Goal: Task Accomplishment & Management: Manage account settings

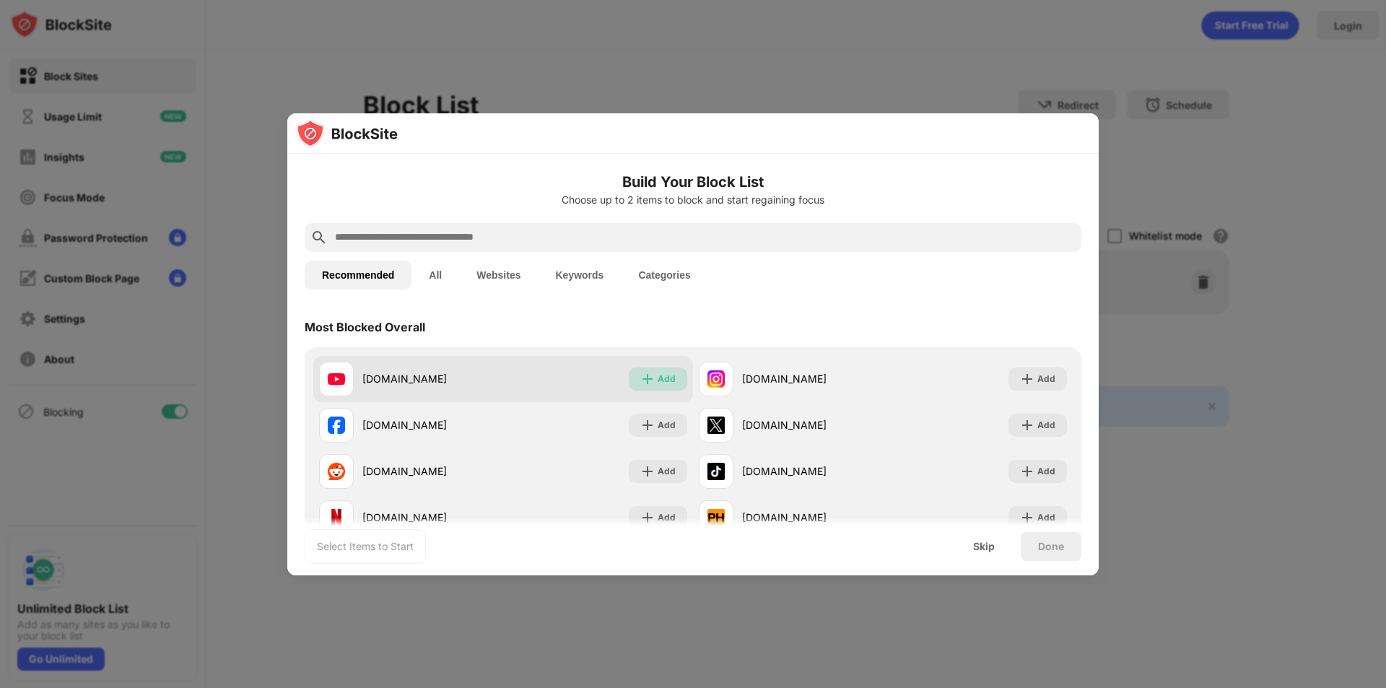
click at [660, 381] on div "Add" at bounding box center [667, 379] width 18 height 14
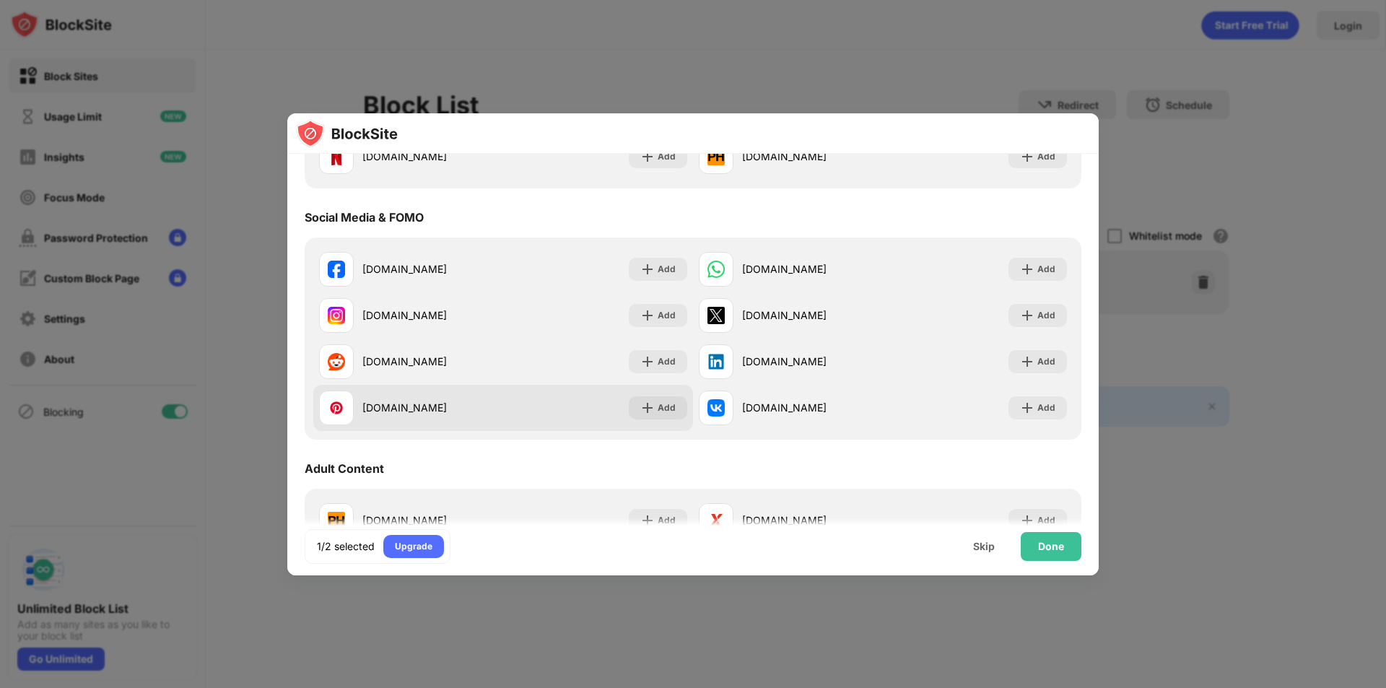
scroll to position [217, 0]
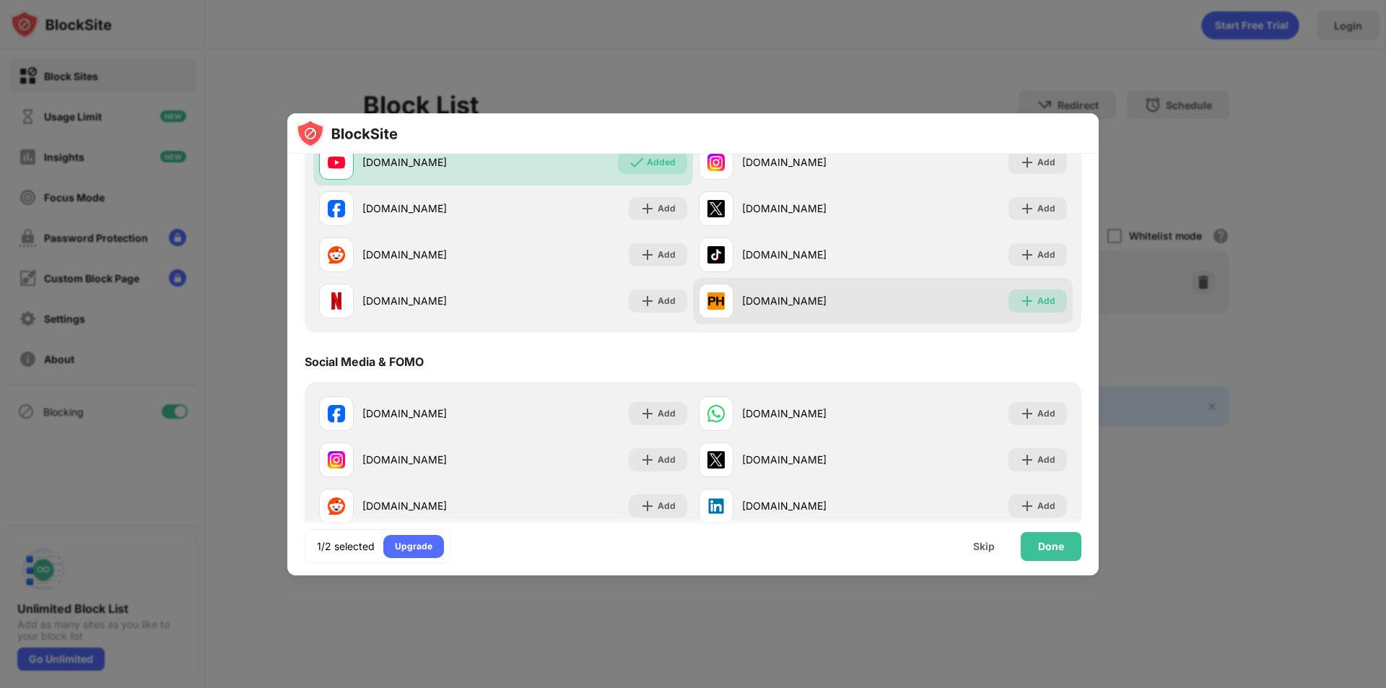
click at [1038, 302] on div "Add" at bounding box center [1047, 301] width 18 height 14
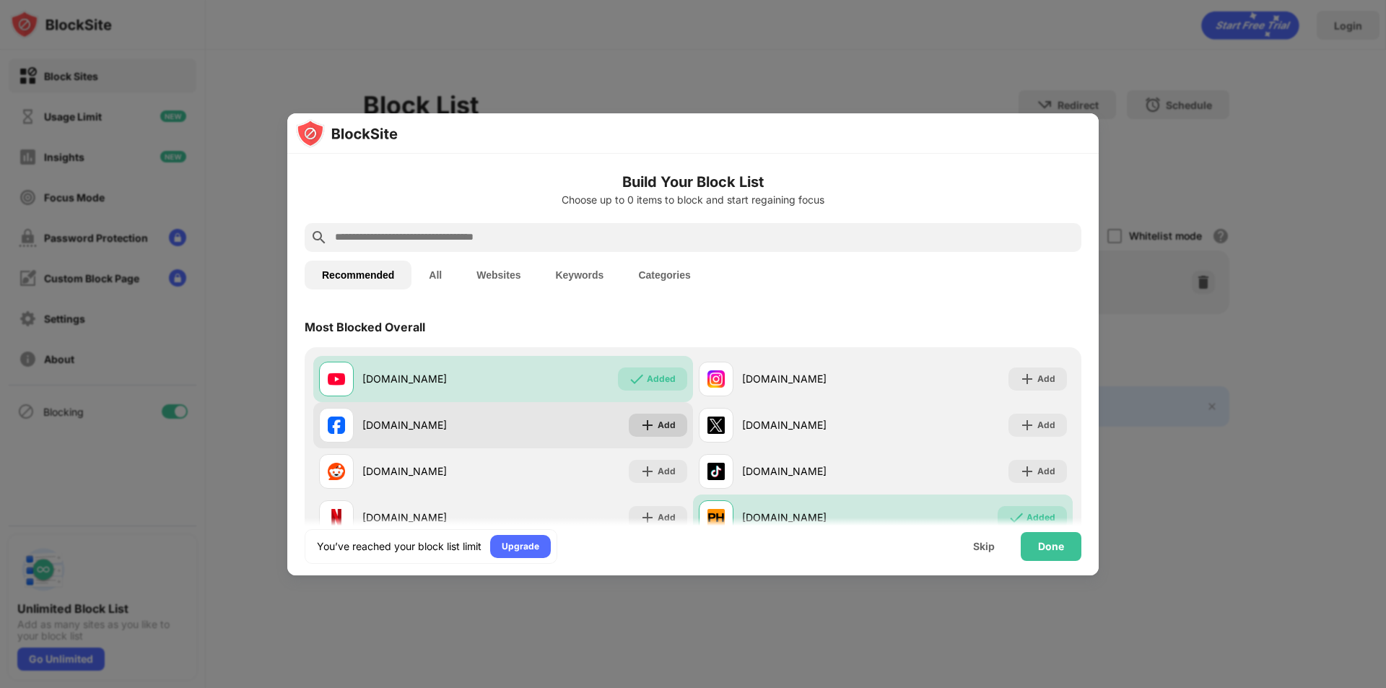
scroll to position [72, 0]
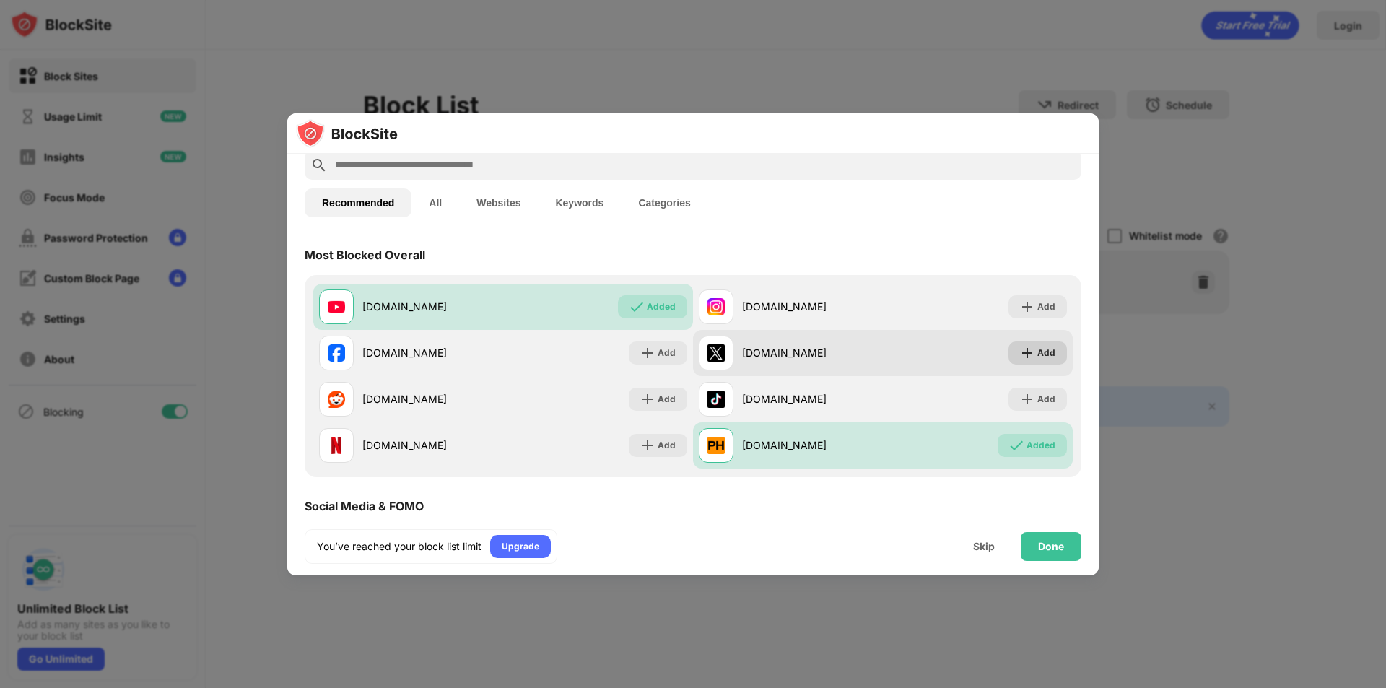
click at [1021, 349] on img at bounding box center [1027, 353] width 14 height 14
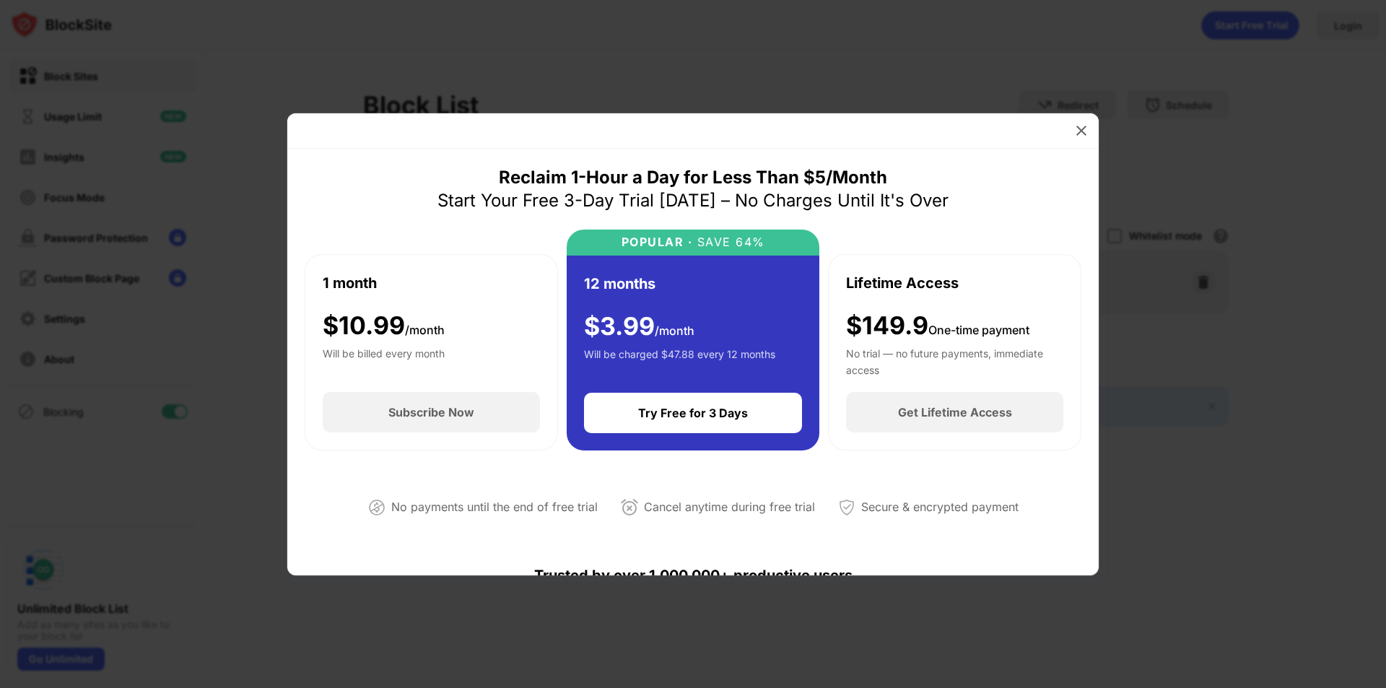
click at [1072, 125] on div at bounding box center [1081, 130] width 23 height 23
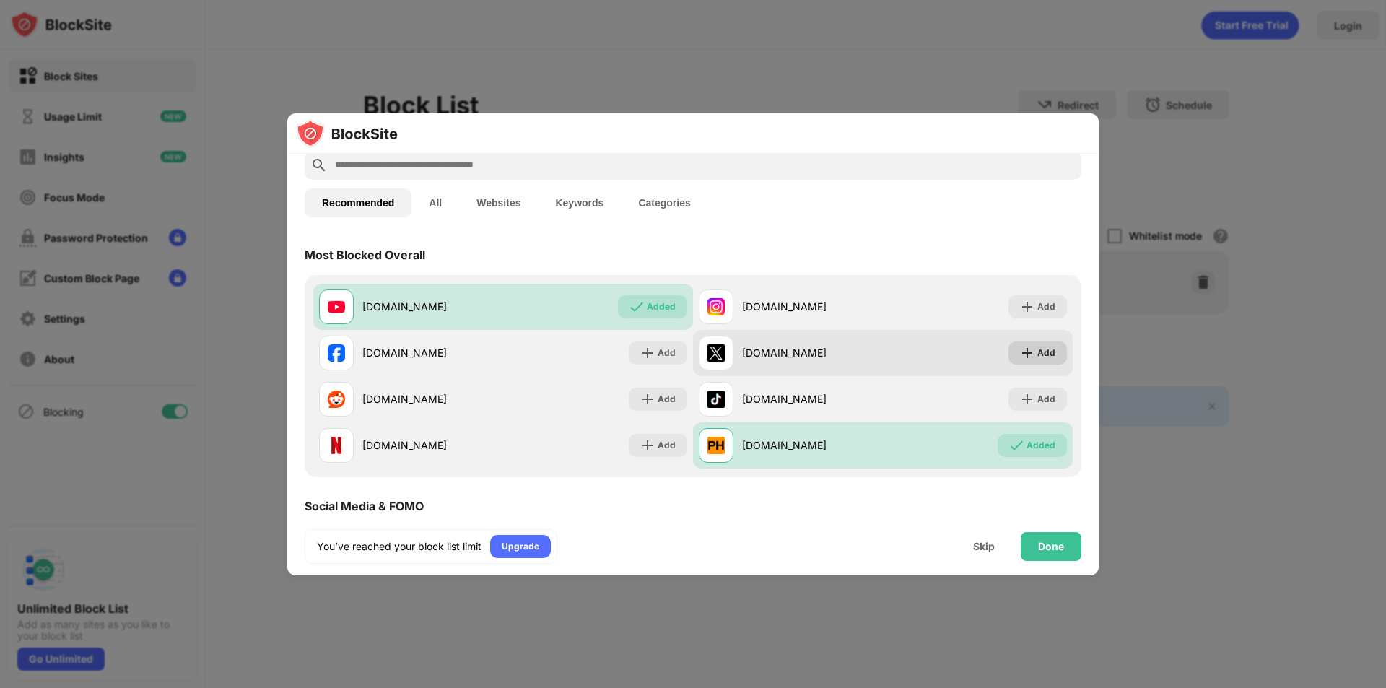
click at [1009, 359] on div "Add" at bounding box center [1038, 353] width 58 height 23
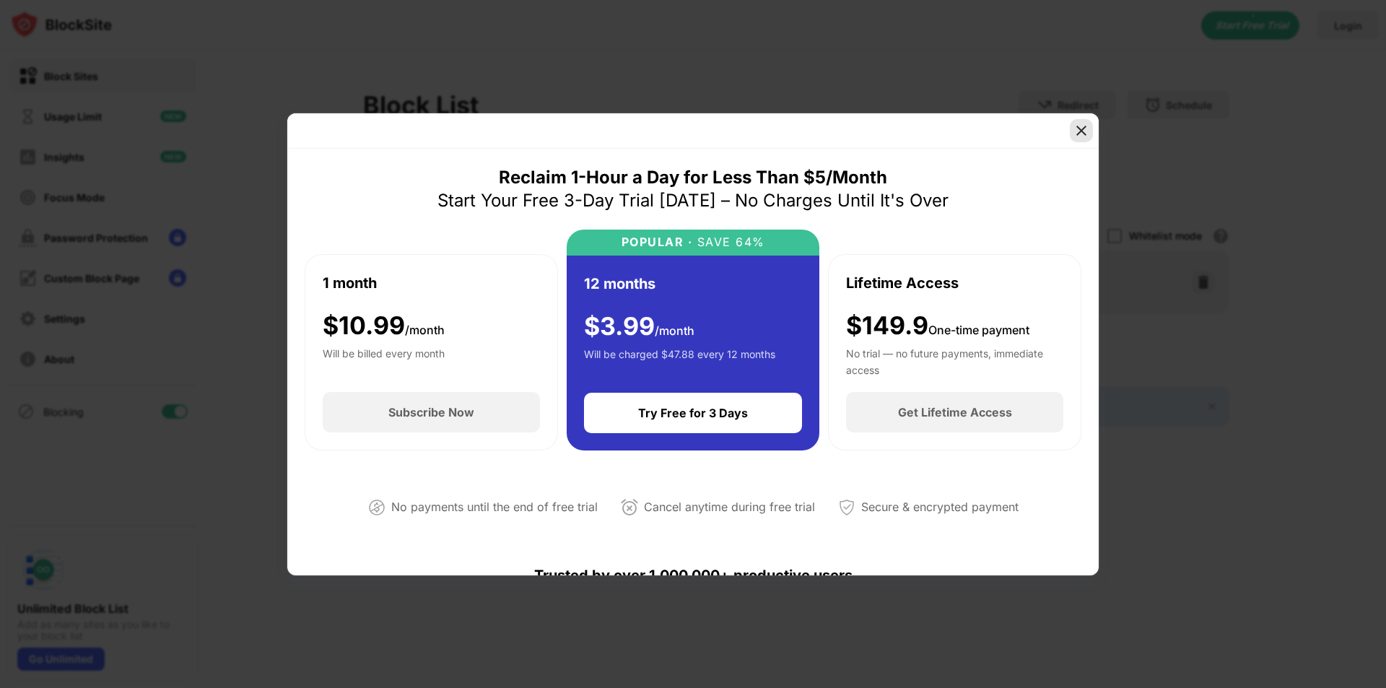
click at [1082, 136] on img at bounding box center [1081, 130] width 14 height 14
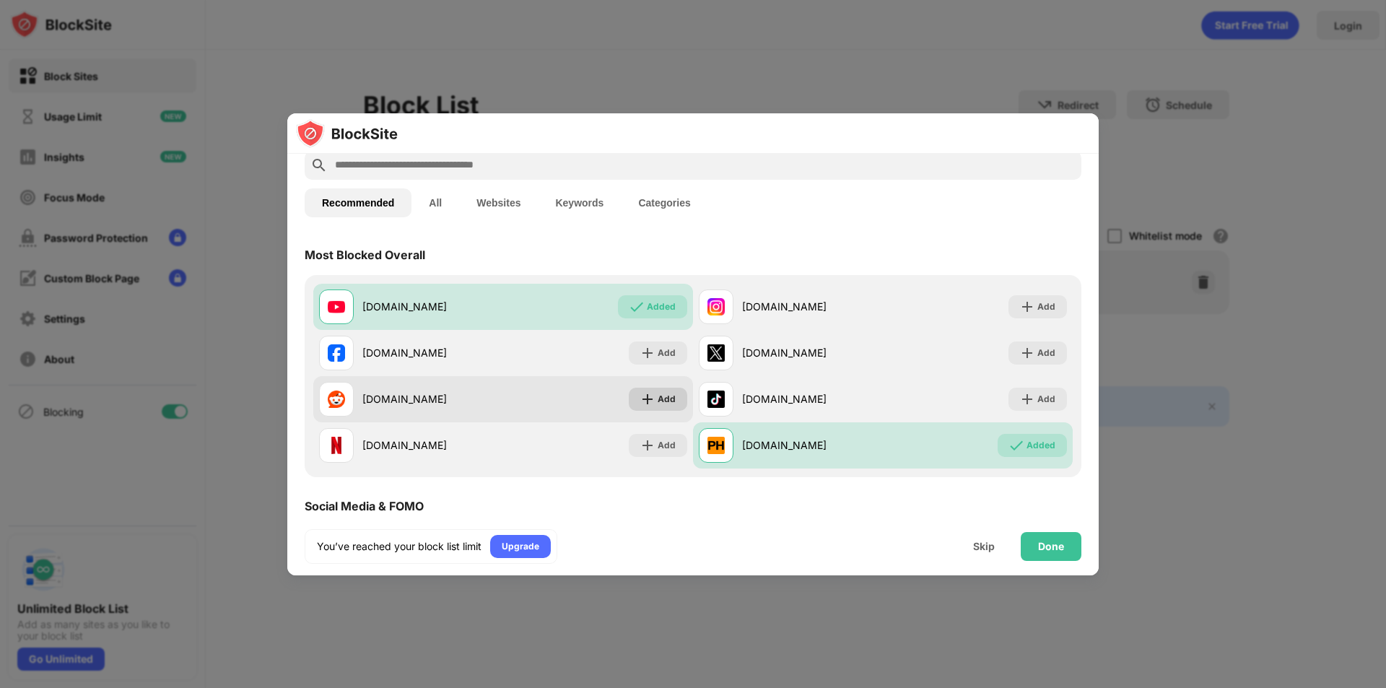
click at [644, 401] on img at bounding box center [648, 399] width 14 height 14
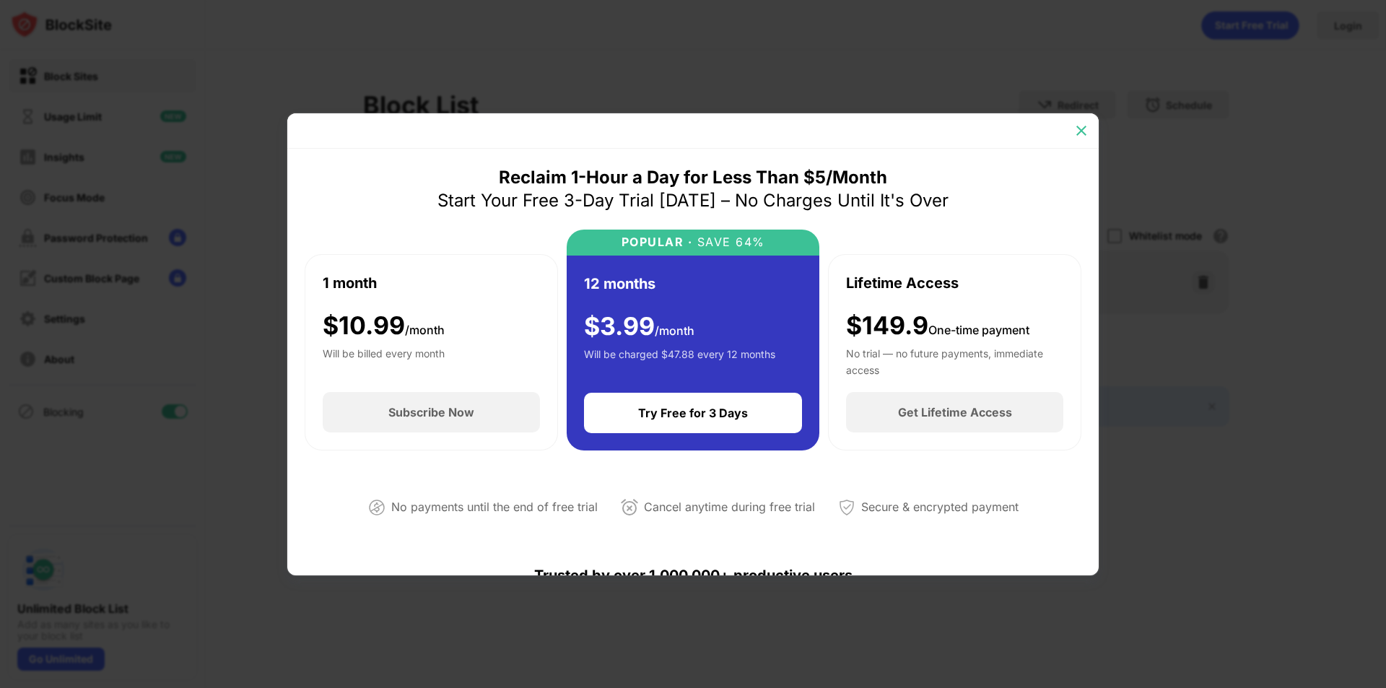
click at [1084, 126] on img at bounding box center [1081, 130] width 14 height 14
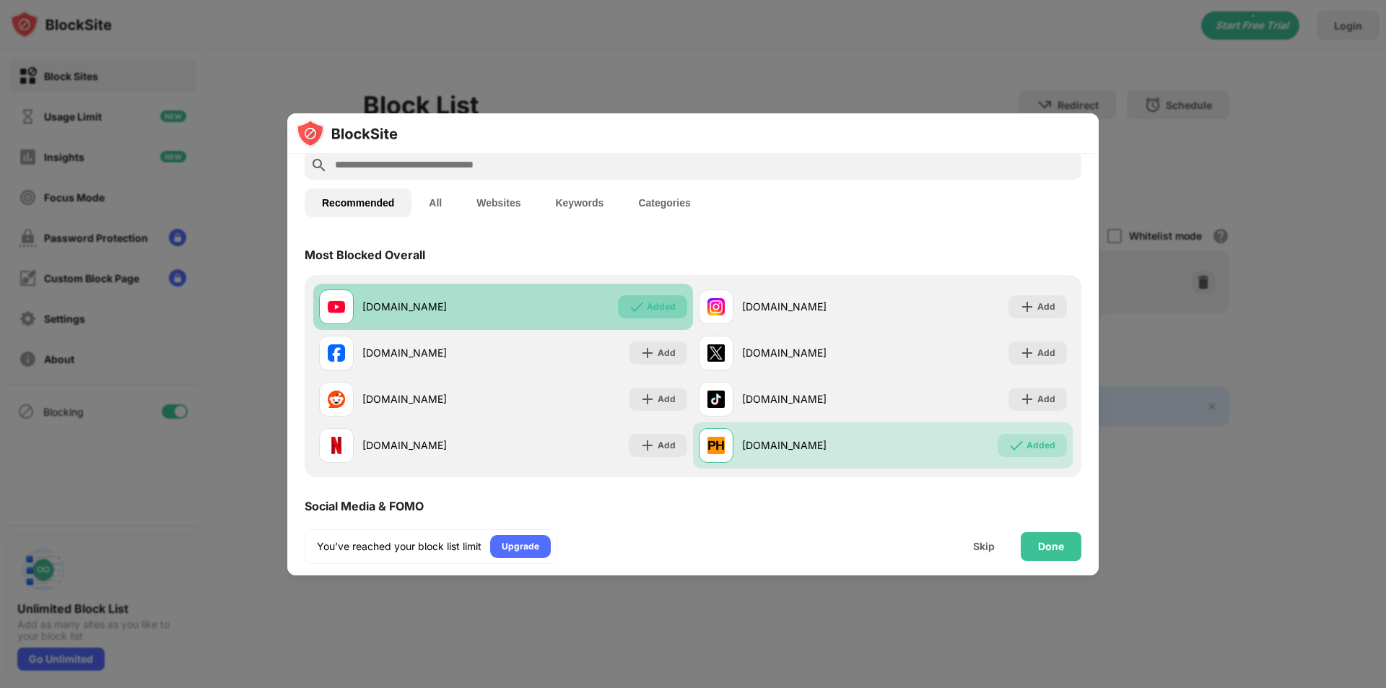
click at [648, 310] on div "Added" at bounding box center [661, 307] width 29 height 14
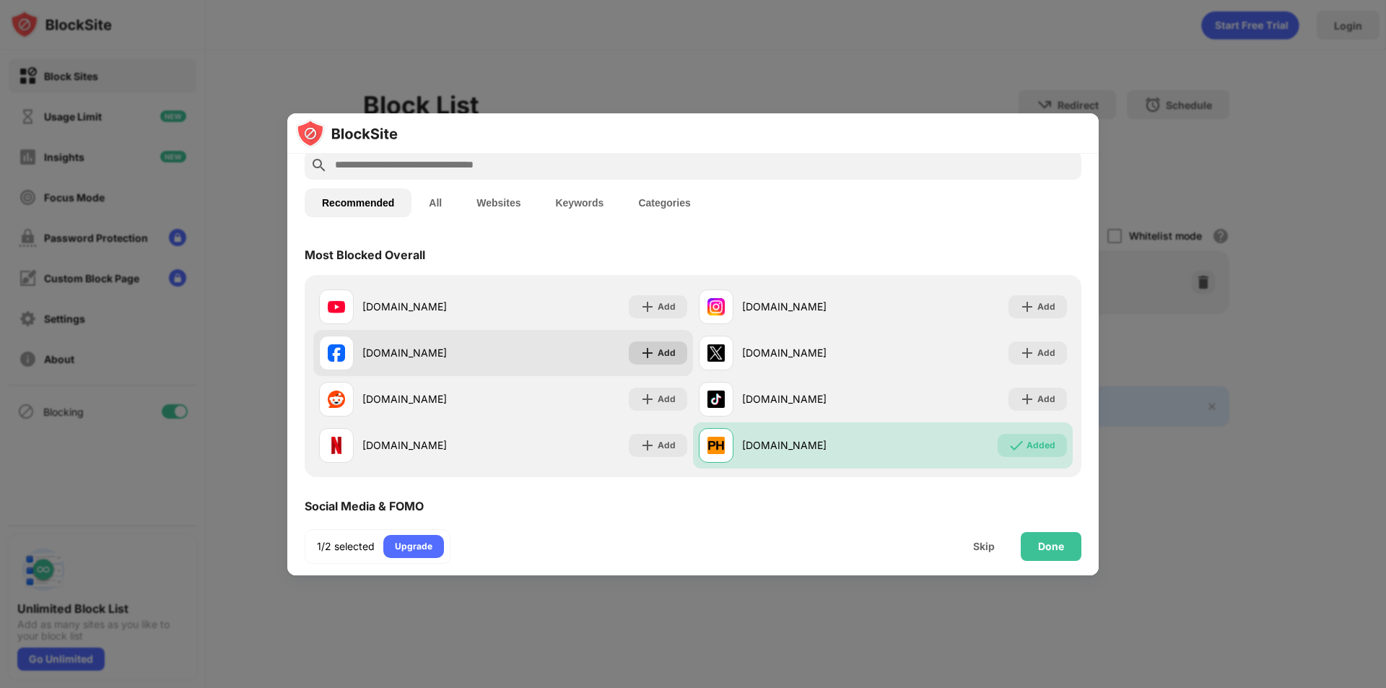
click at [650, 344] on div "Add" at bounding box center [658, 353] width 58 height 23
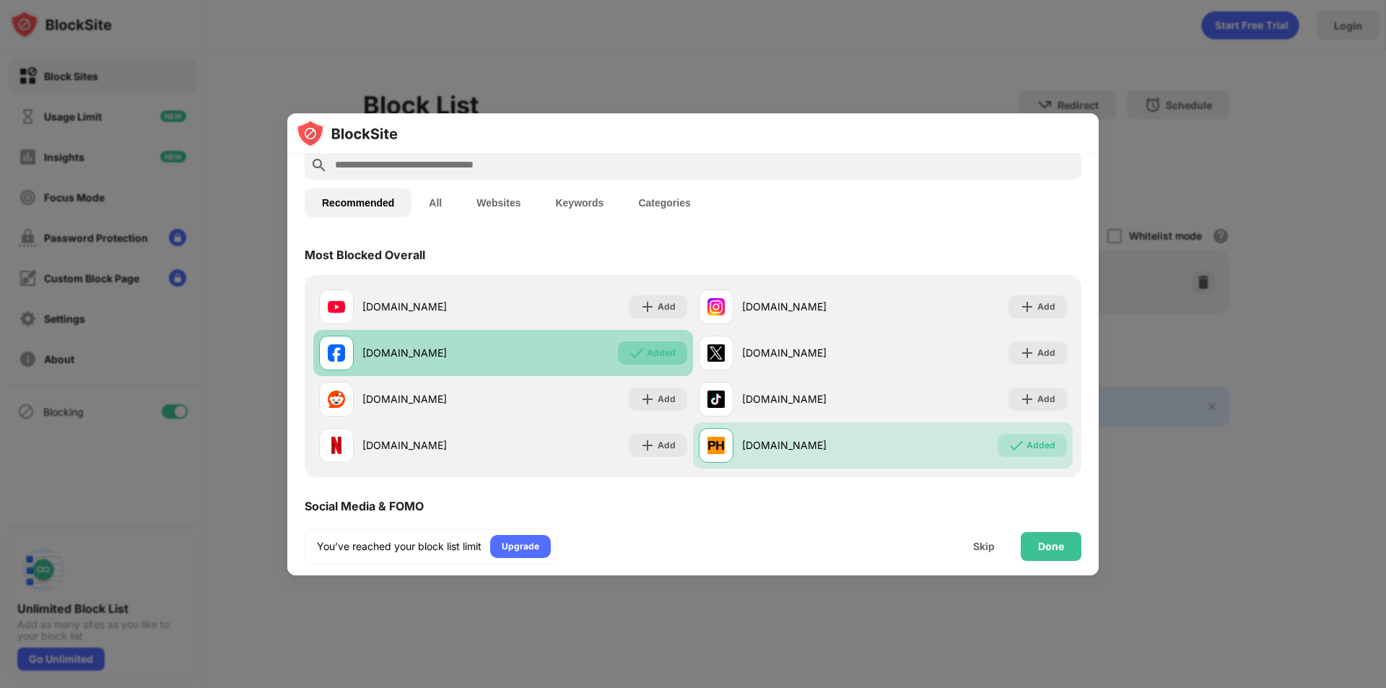
click at [654, 352] on div "Added" at bounding box center [661, 353] width 29 height 14
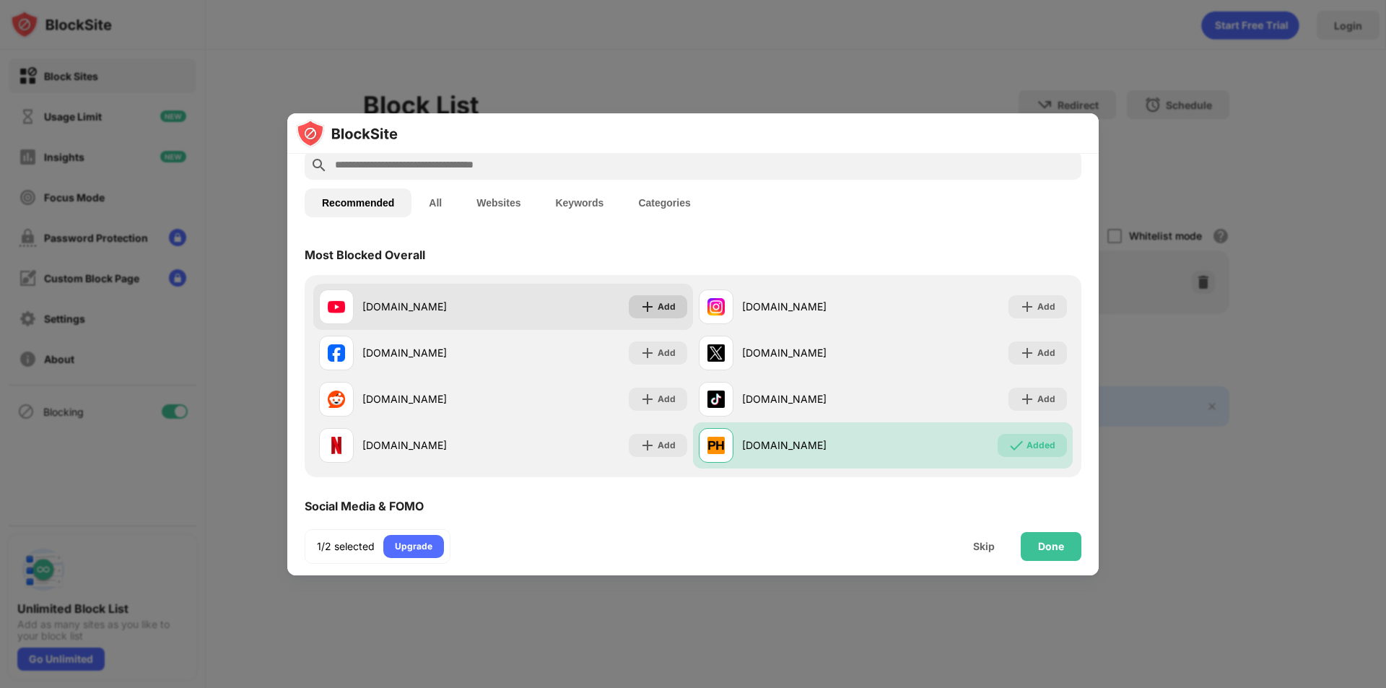
click at [652, 305] on div "Add" at bounding box center [658, 306] width 58 height 23
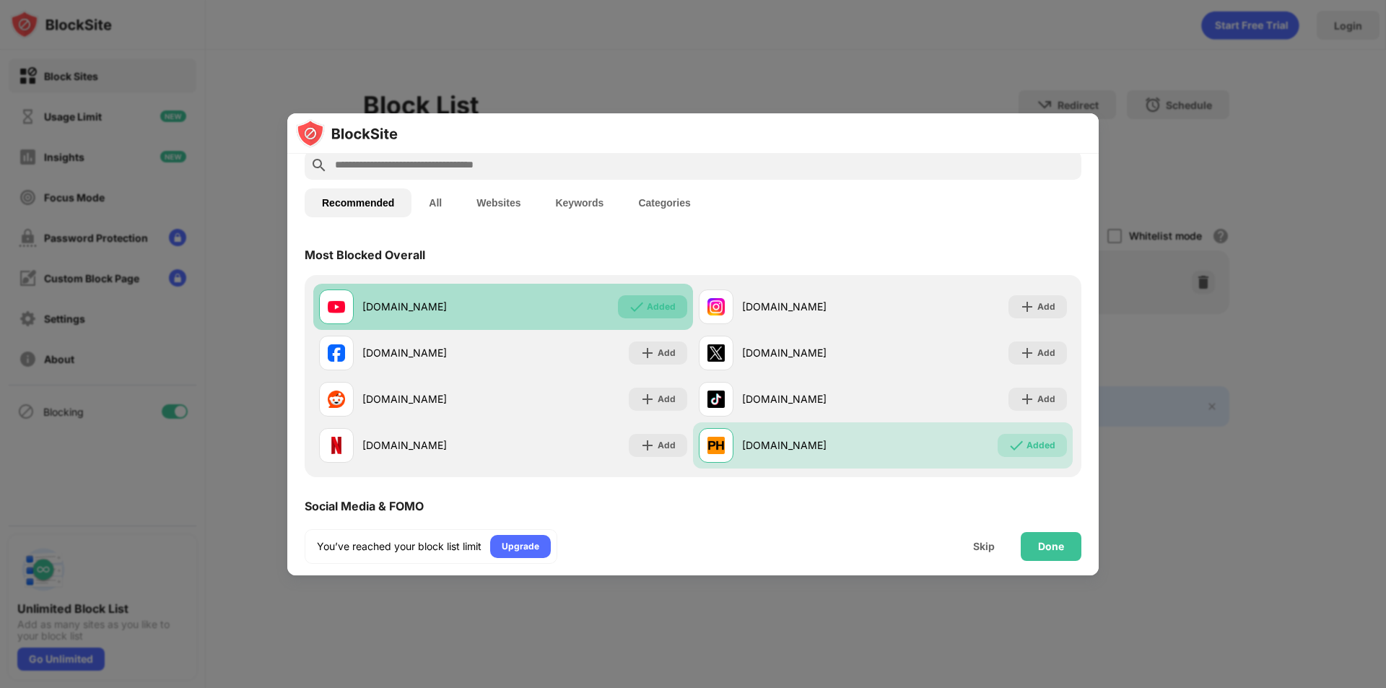
click at [662, 303] on div "Added" at bounding box center [661, 307] width 29 height 14
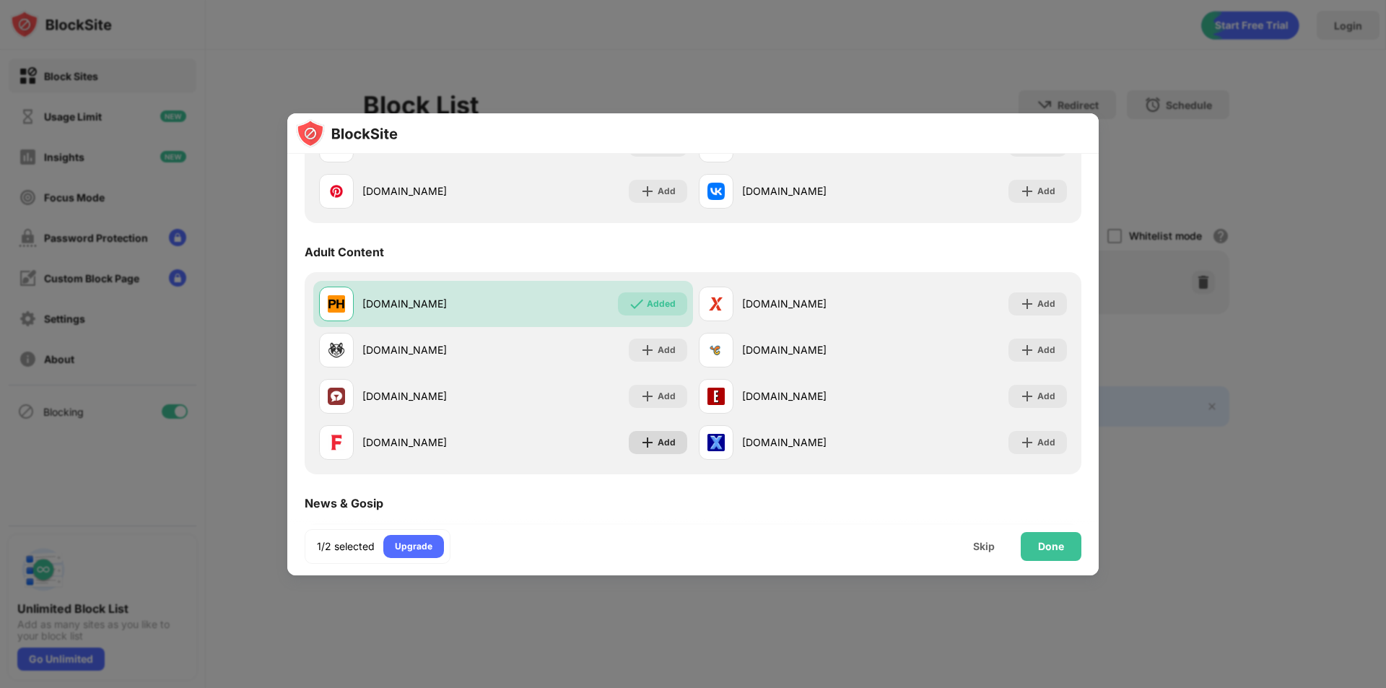
scroll to position [650, 0]
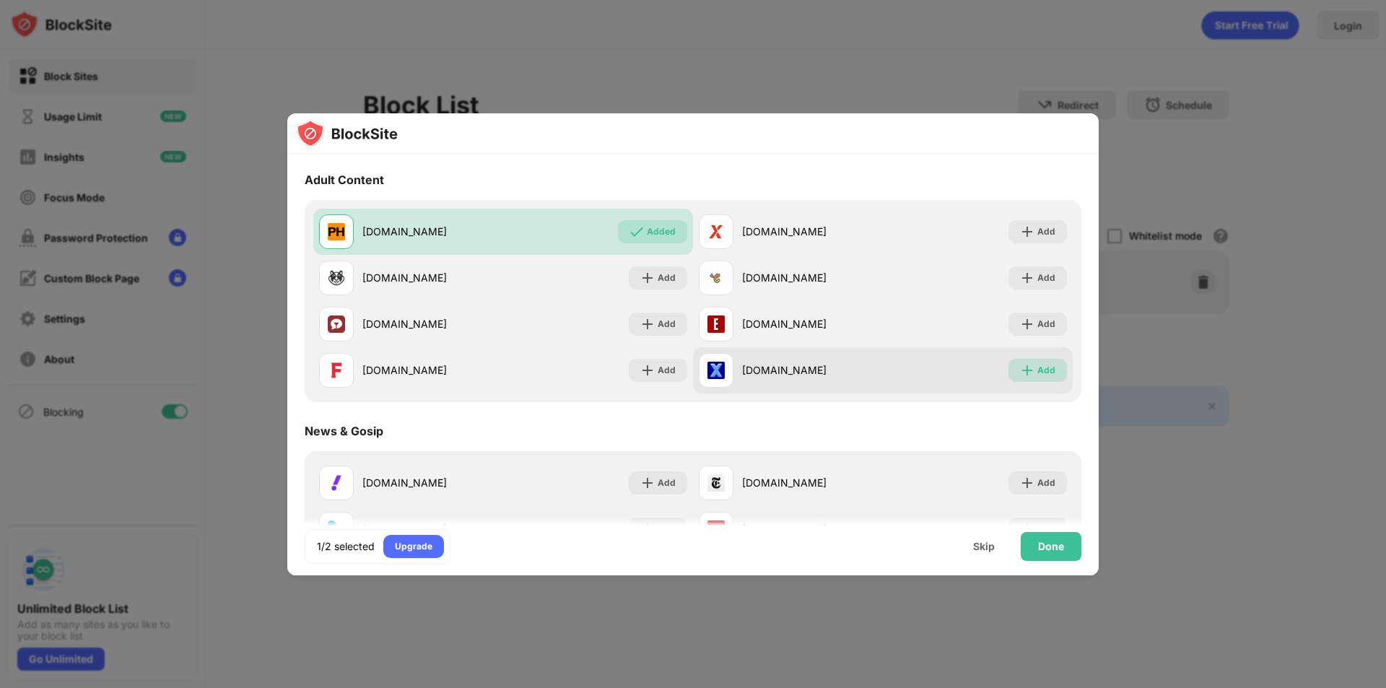
click at [1020, 377] on img at bounding box center [1027, 370] width 14 height 14
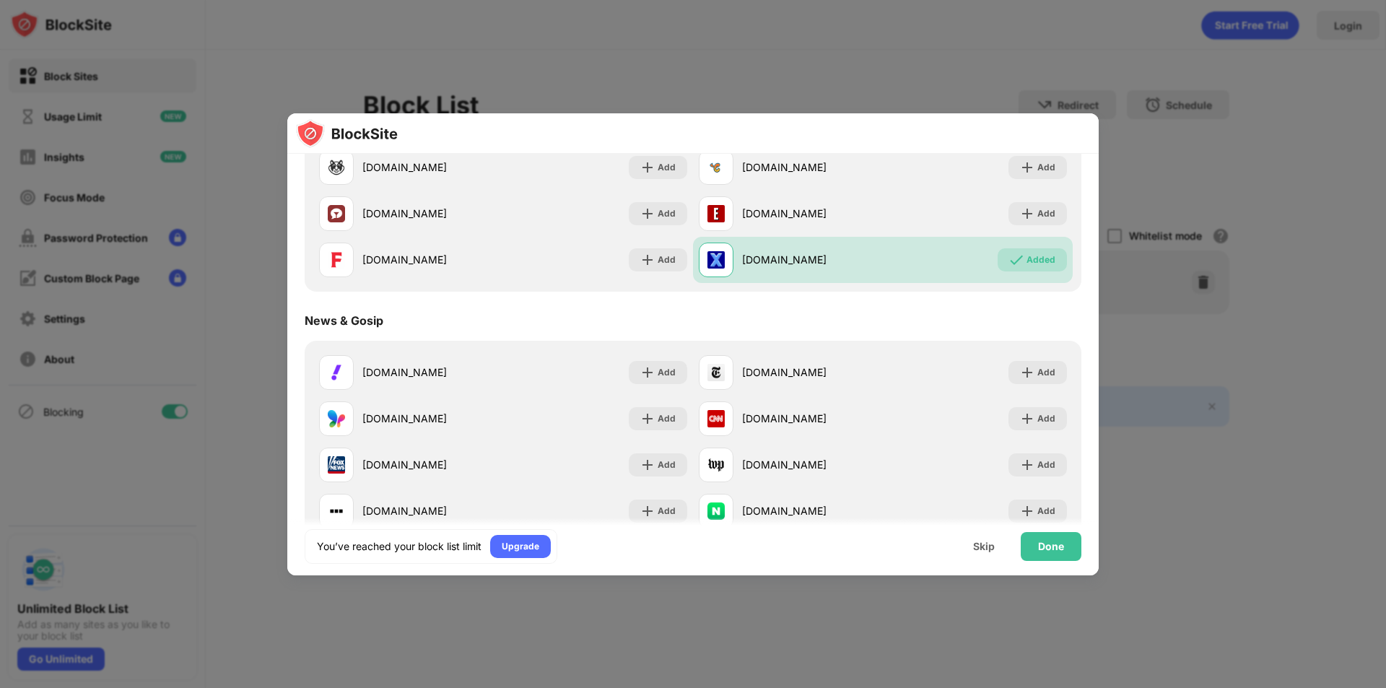
scroll to position [399, 0]
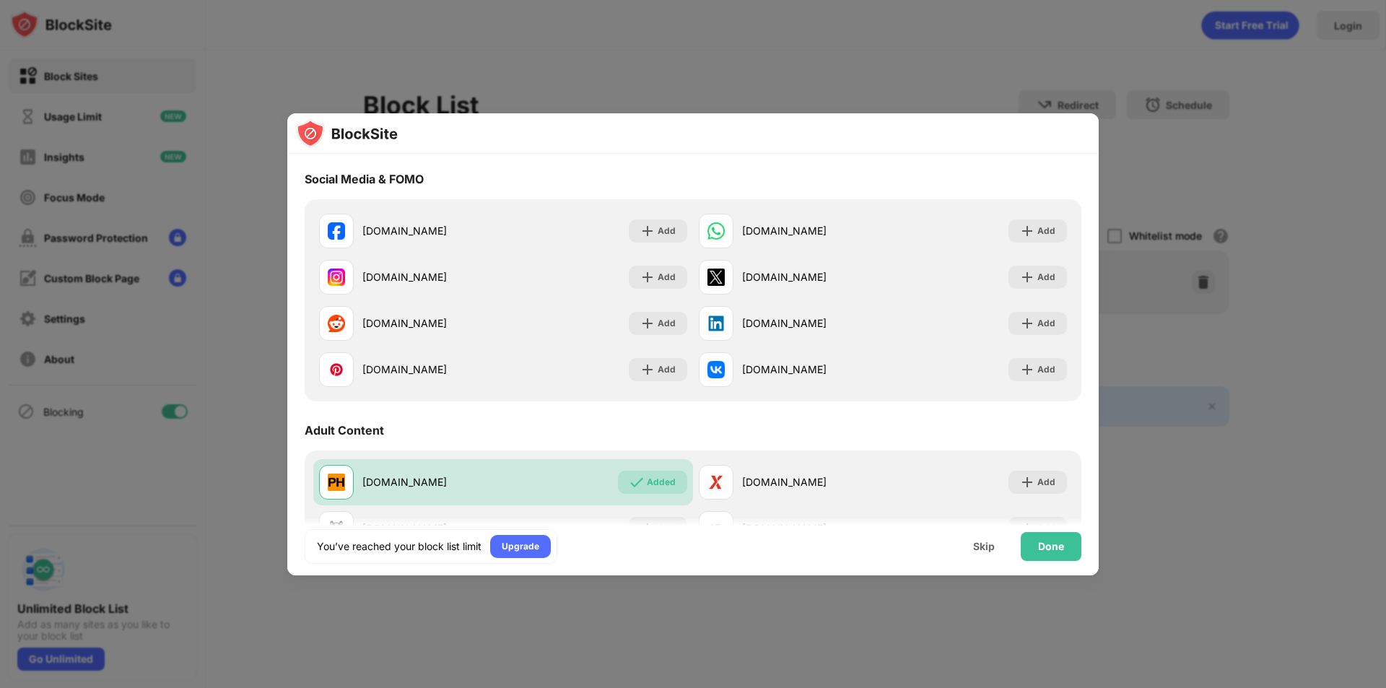
click at [1050, 544] on div "Done" at bounding box center [1051, 547] width 26 height 12
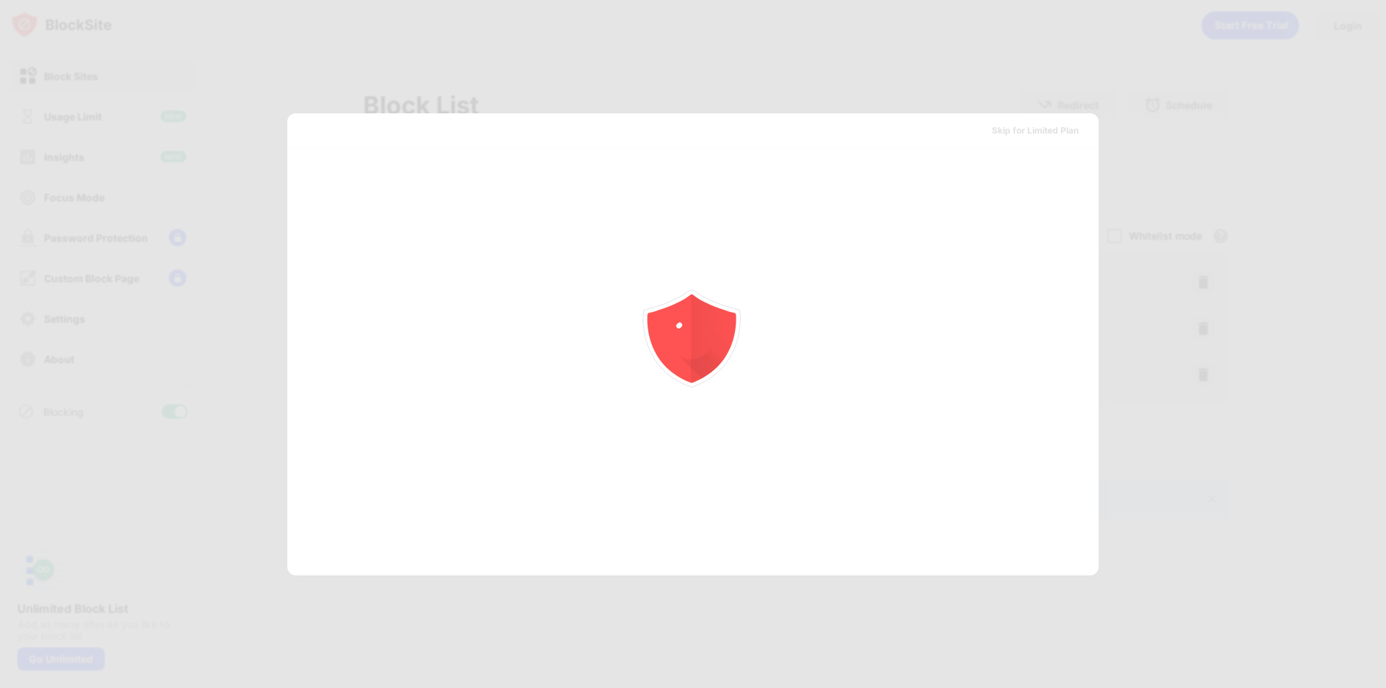
scroll to position [0, 0]
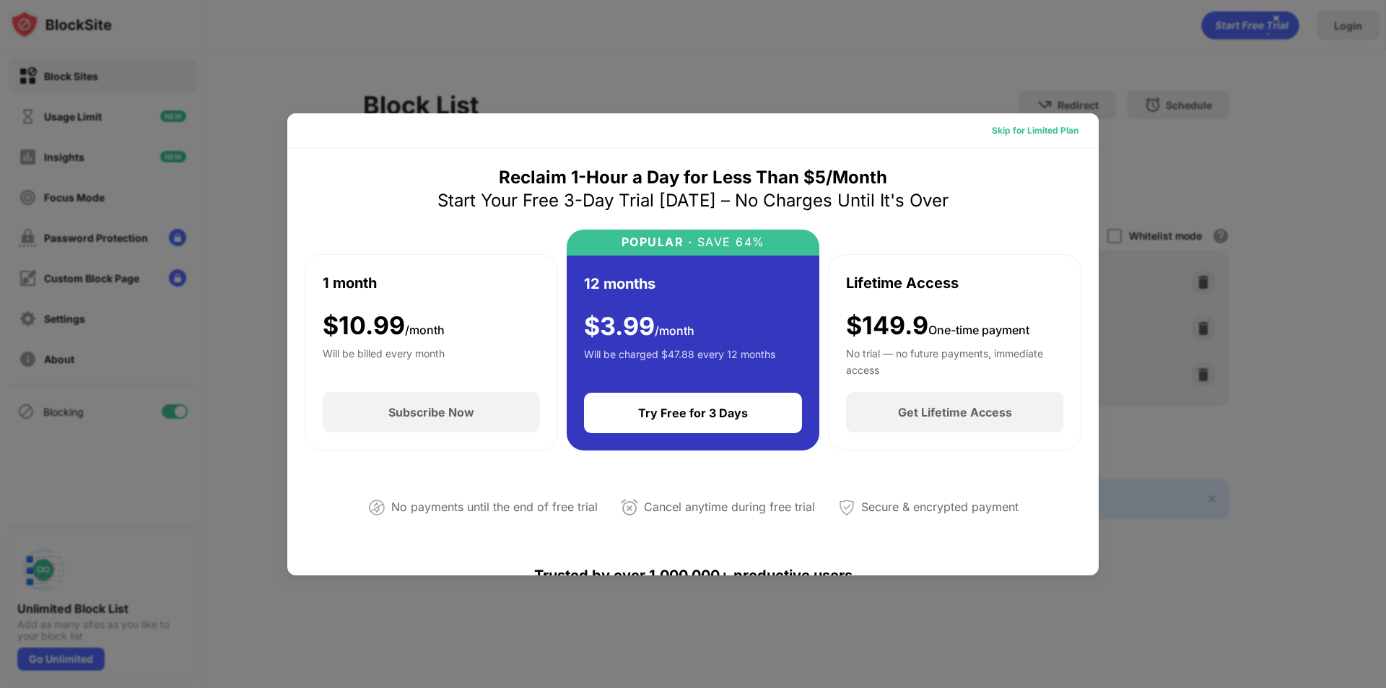
click at [1028, 136] on div "Skip for Limited Plan" at bounding box center [1035, 130] width 87 height 14
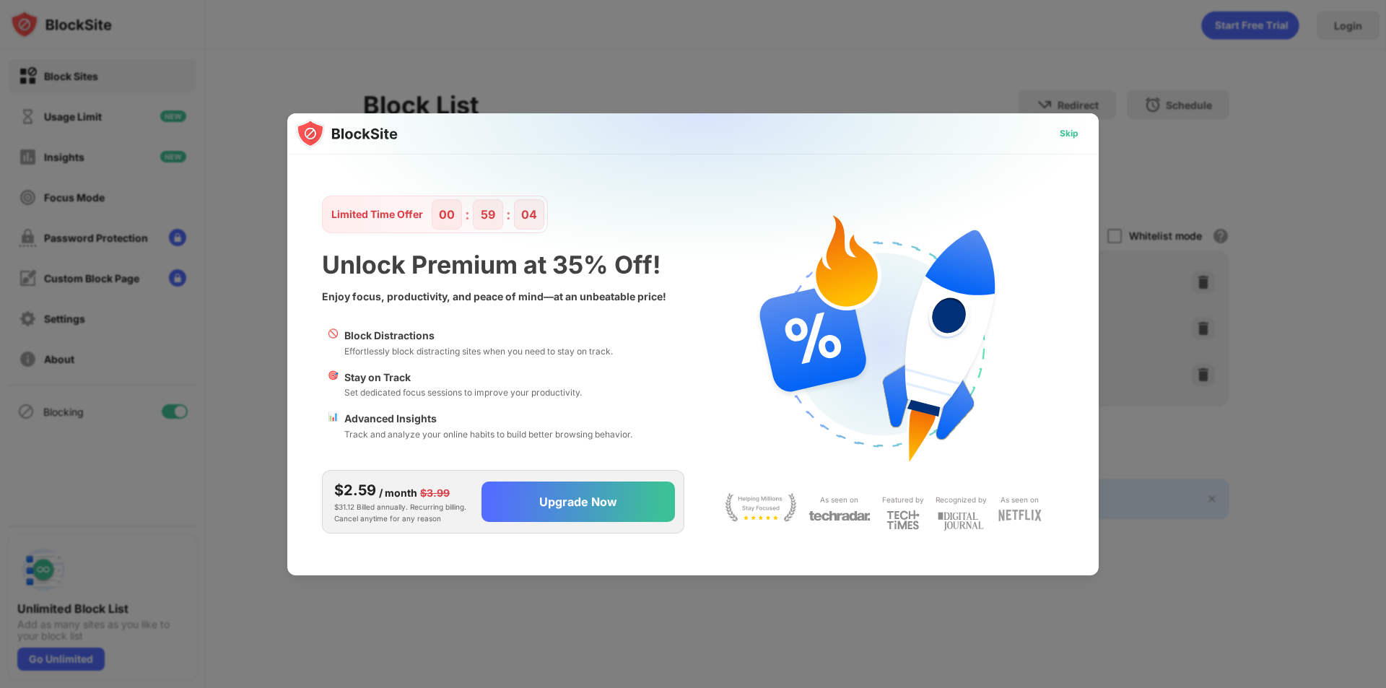
click at [1080, 140] on div "Skip" at bounding box center [1069, 133] width 42 height 23
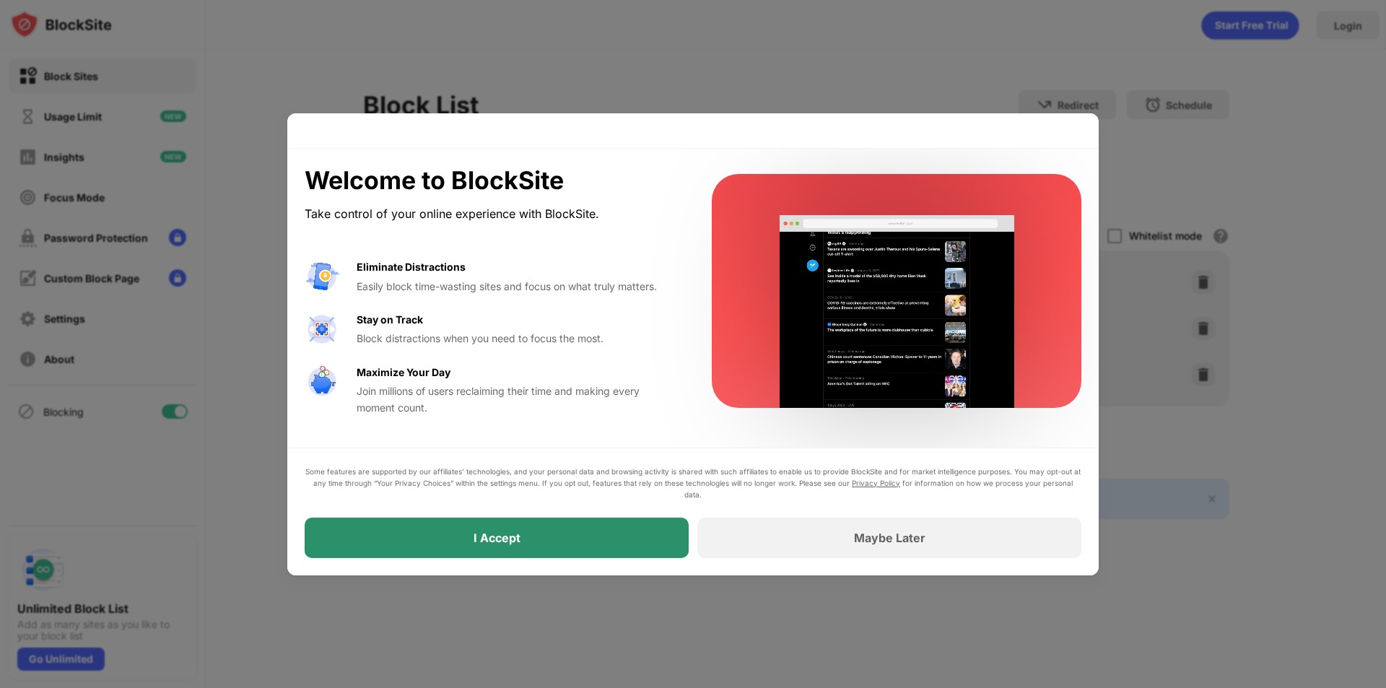
click at [587, 537] on div "I Accept" at bounding box center [497, 538] width 384 height 40
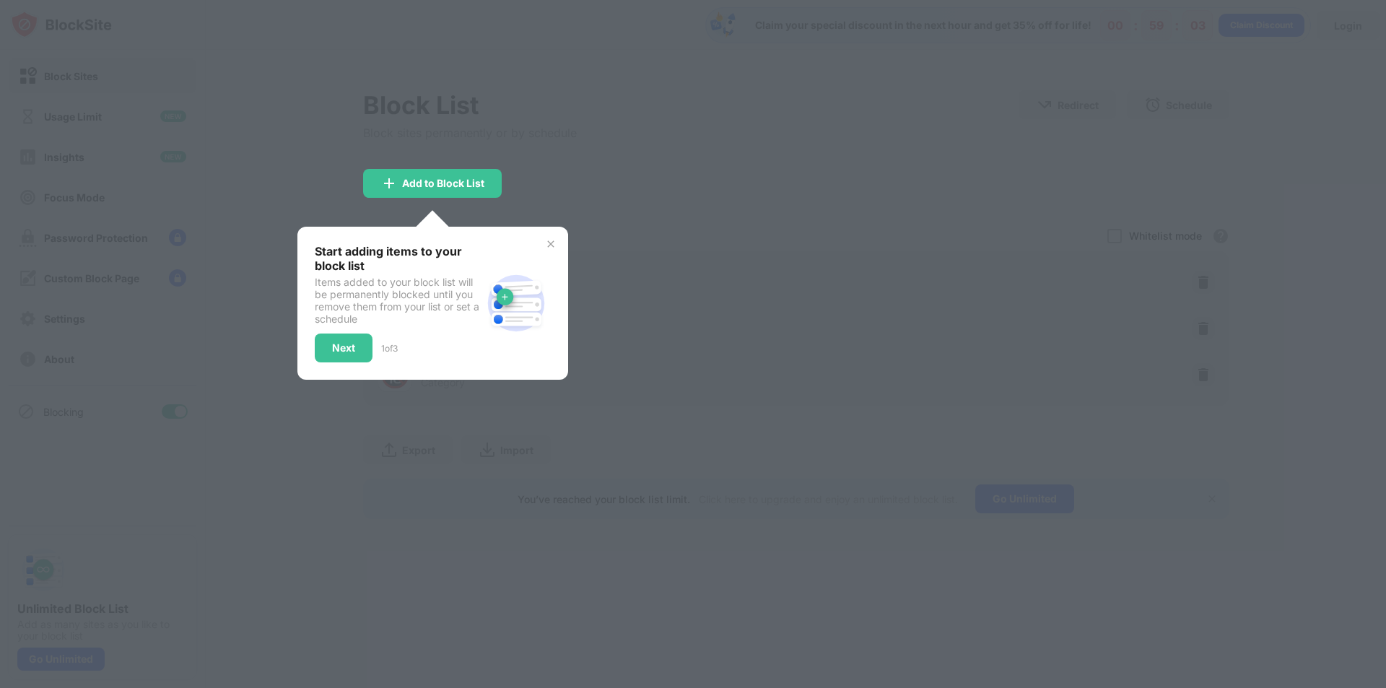
click at [341, 358] on div "Next" at bounding box center [344, 348] width 58 height 29
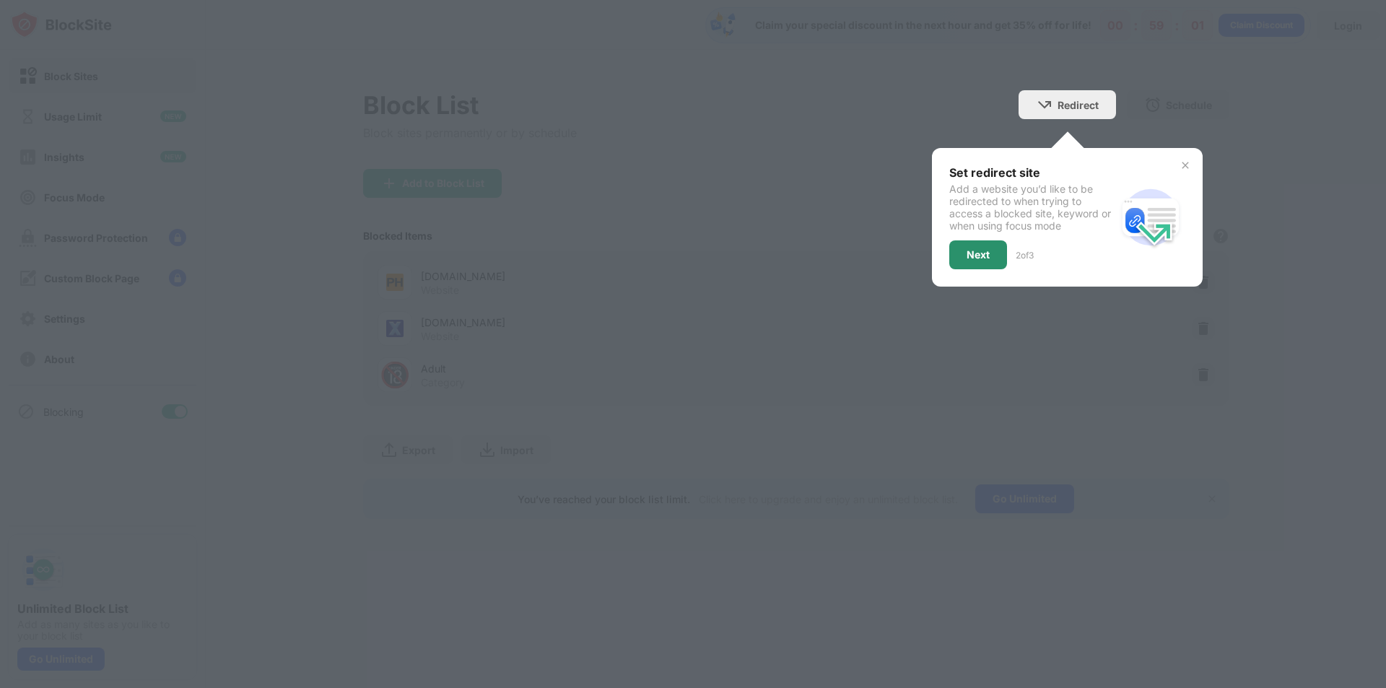
click at [965, 263] on div "Next" at bounding box center [979, 254] width 58 height 29
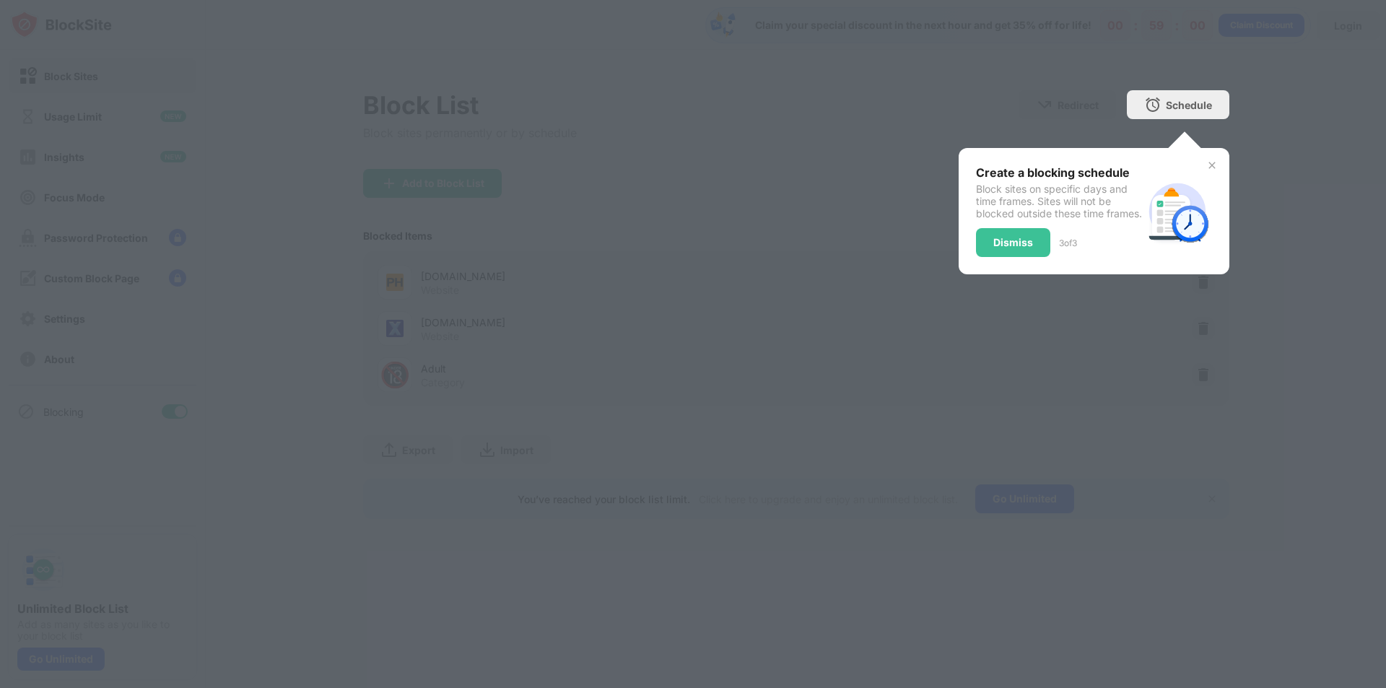
click at [1025, 248] on div "Dismiss" at bounding box center [1014, 243] width 40 height 12
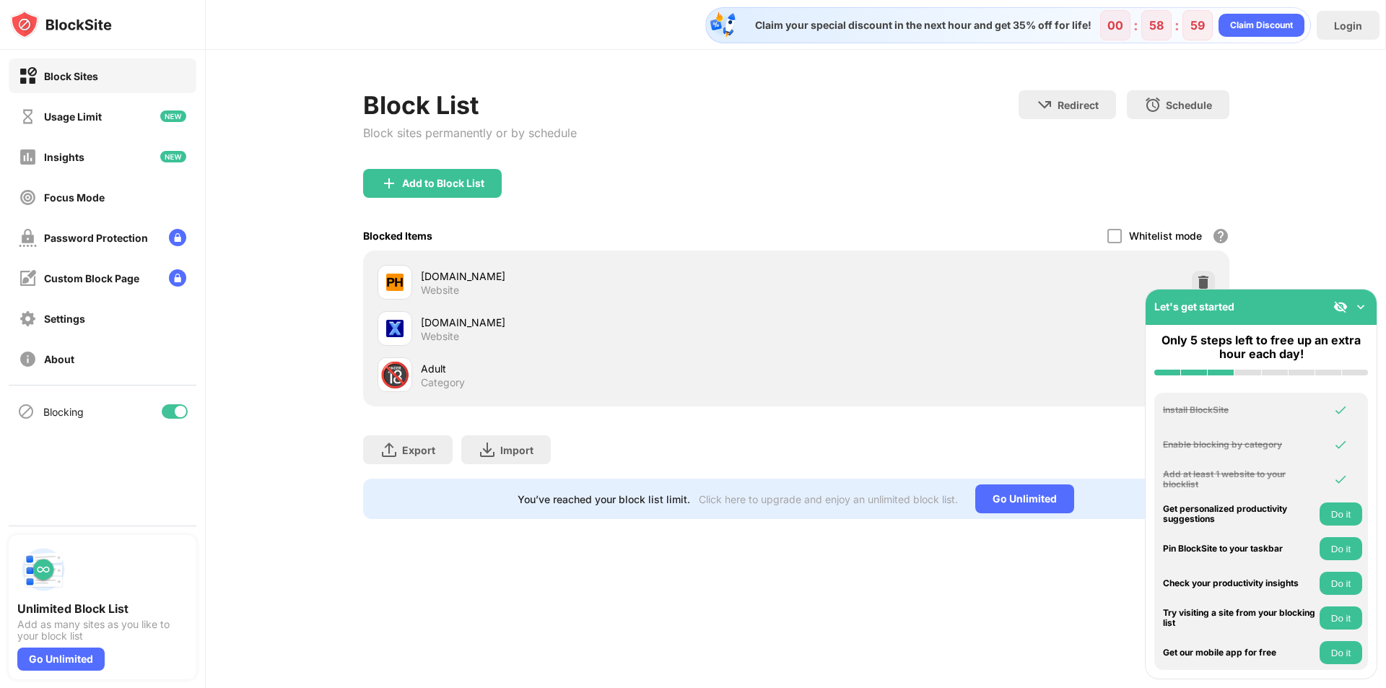
click at [1363, 309] on img at bounding box center [1361, 307] width 14 height 14
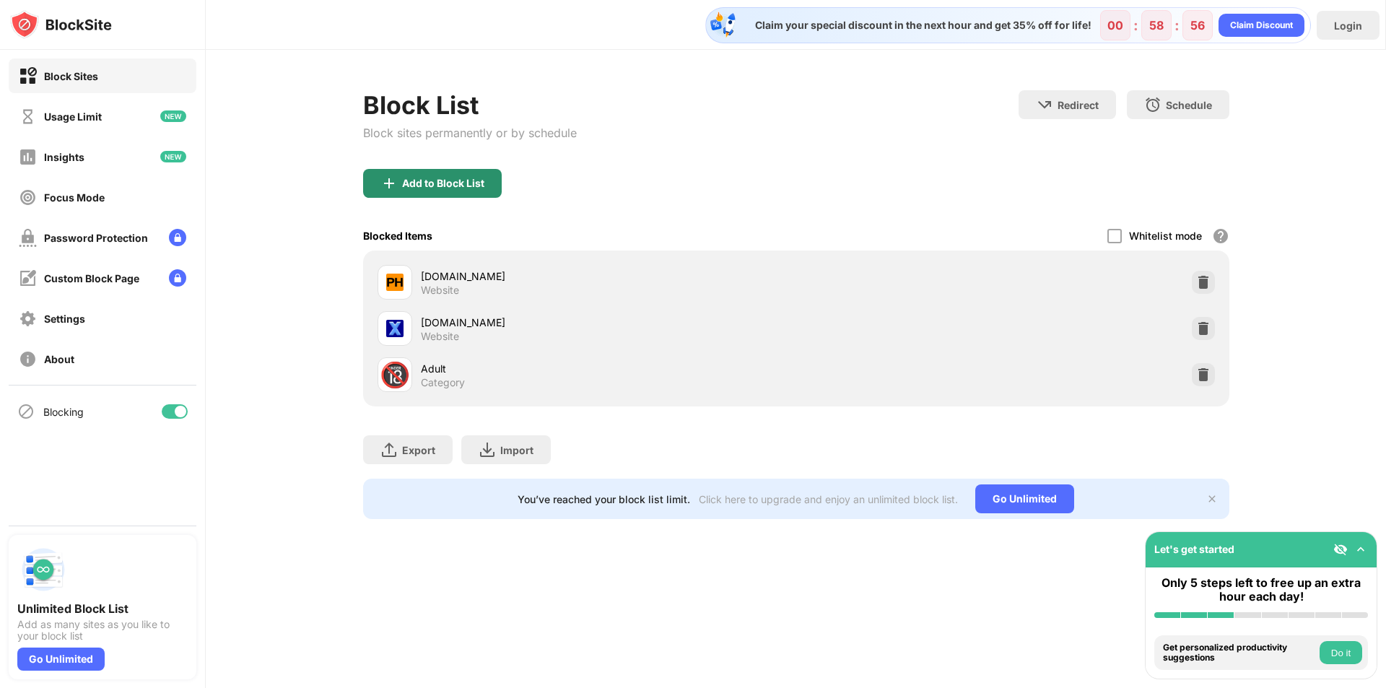
click at [423, 188] on div "Add to Block List" at bounding box center [443, 184] width 82 height 12
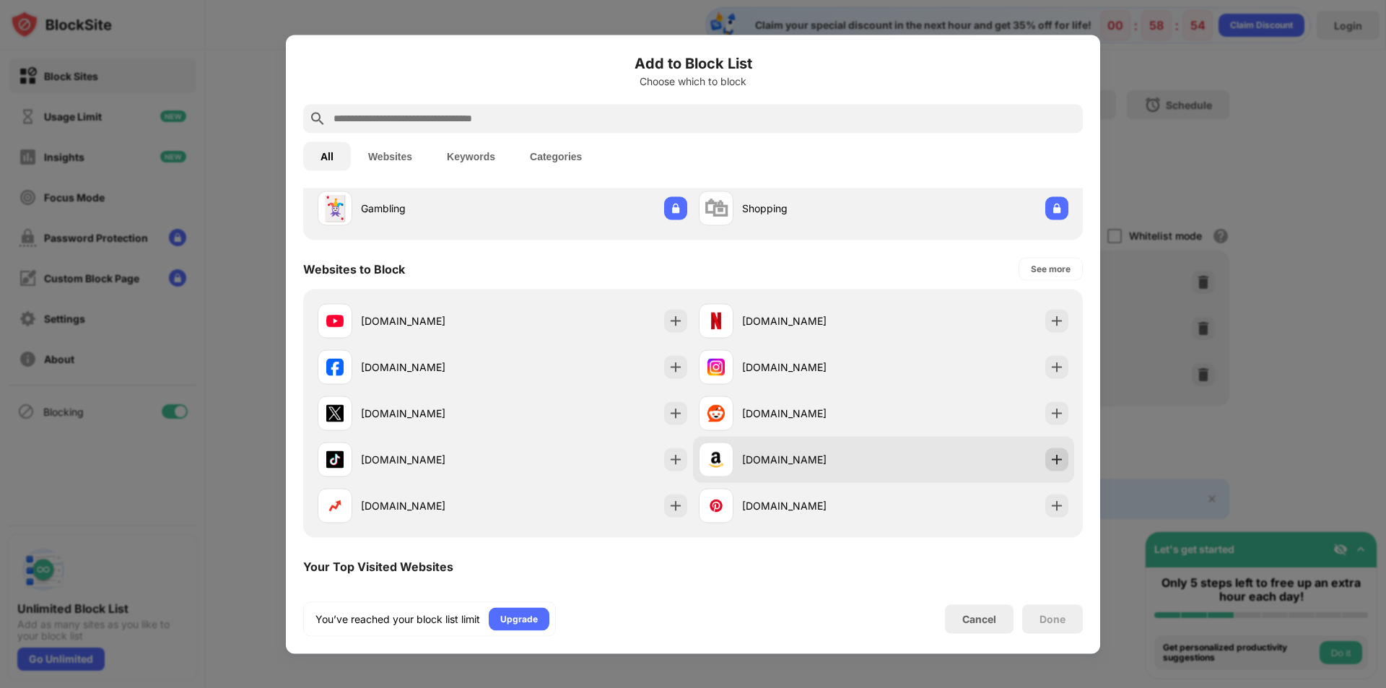
scroll to position [217, 0]
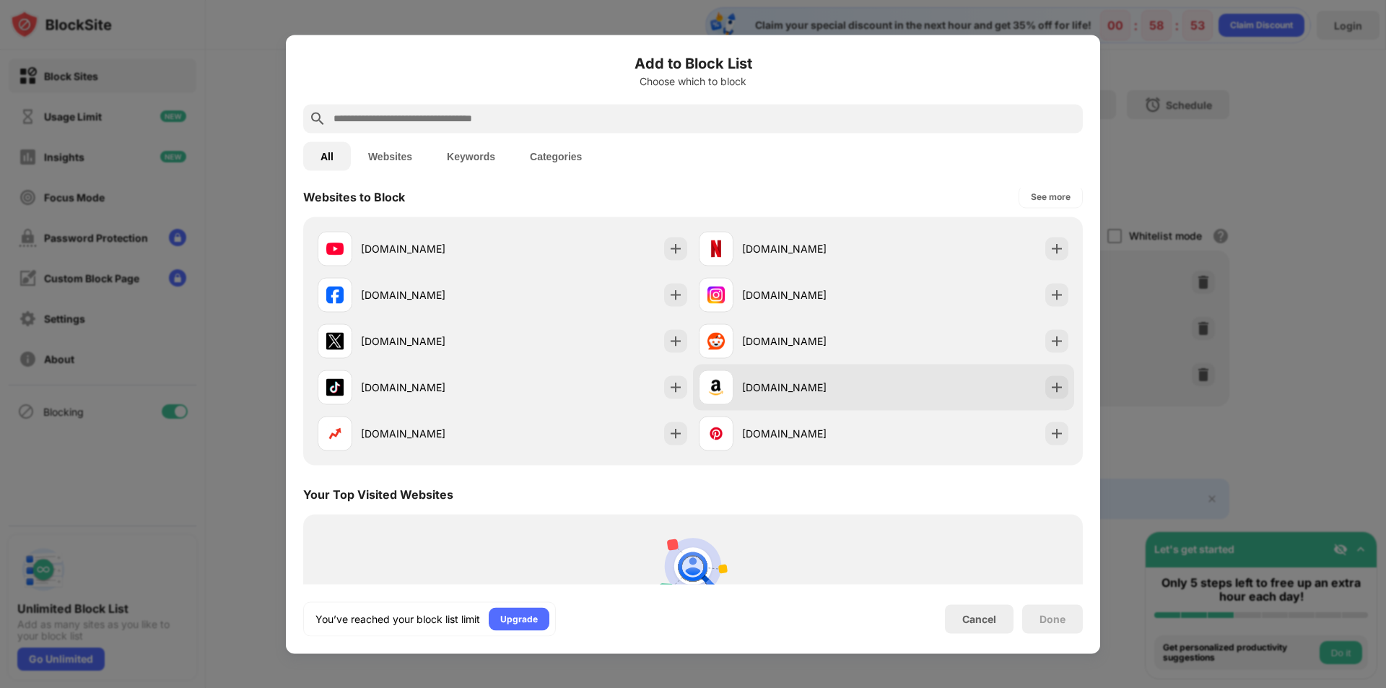
click at [1047, 407] on div "[DOMAIN_NAME]" at bounding box center [883, 387] width 381 height 46
click at [1050, 386] on img at bounding box center [1057, 387] width 14 height 14
